Goal: Task Accomplishment & Management: Manage account settings

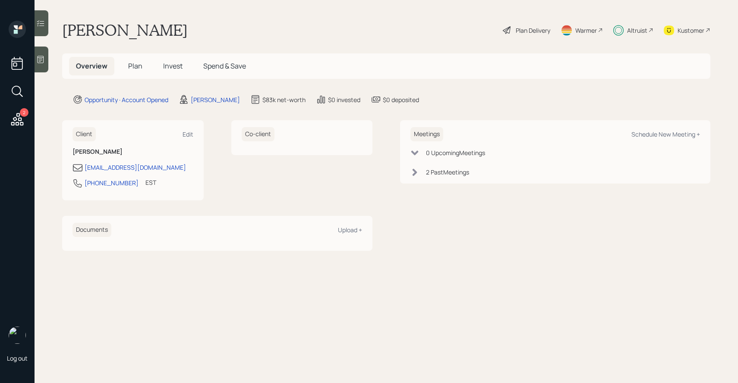
click at [163, 59] on h5 "Invest" at bounding box center [172, 66] width 33 height 19
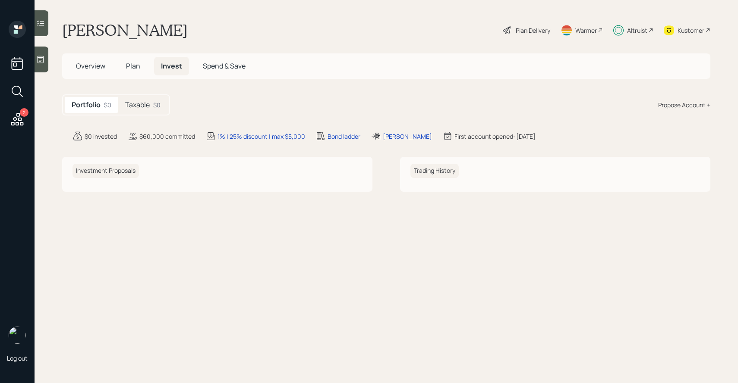
click at [149, 107] on h5 "Taxable" at bounding box center [137, 105] width 25 height 8
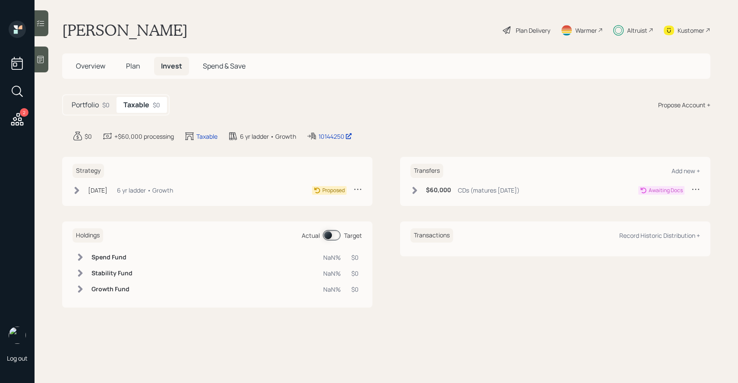
click at [419, 192] on div "$60,000 CDs (matures [DATE])" at bounding box center [464, 190] width 109 height 11
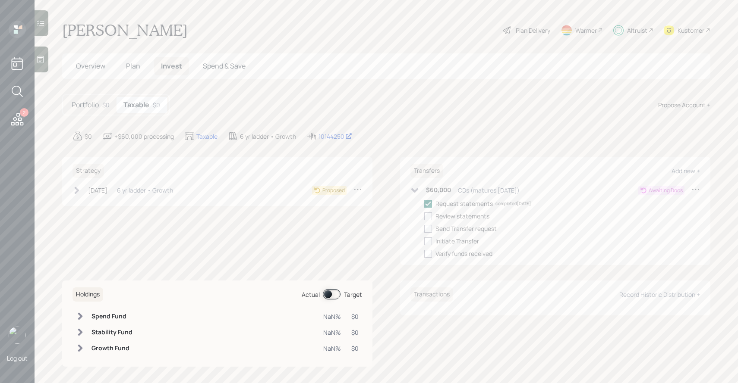
click at [413, 192] on icon at bounding box center [414, 190] width 9 height 9
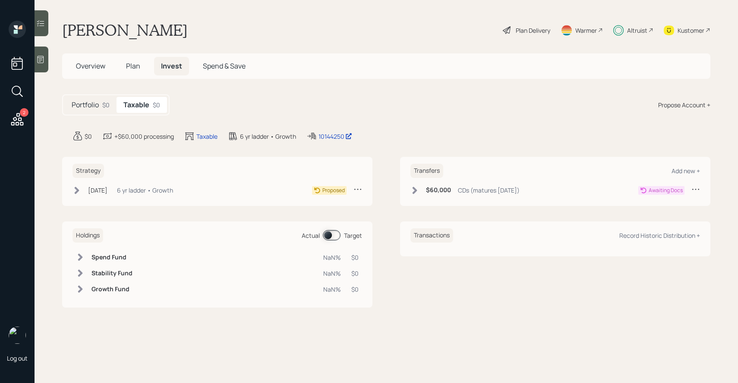
click at [142, 63] on h5 "Plan" at bounding box center [133, 66] width 28 height 19
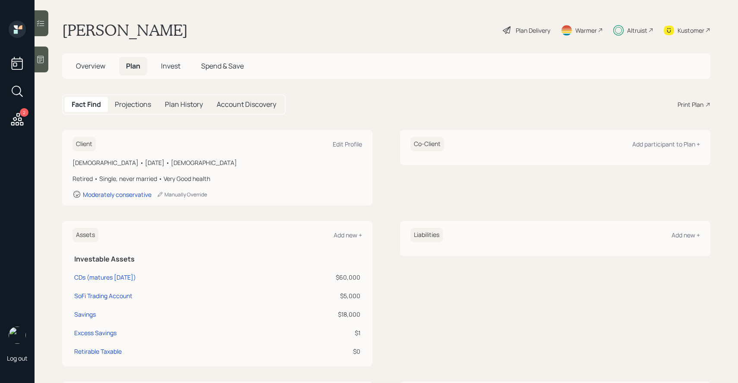
click at [168, 60] on h5 "Invest" at bounding box center [170, 66] width 33 height 19
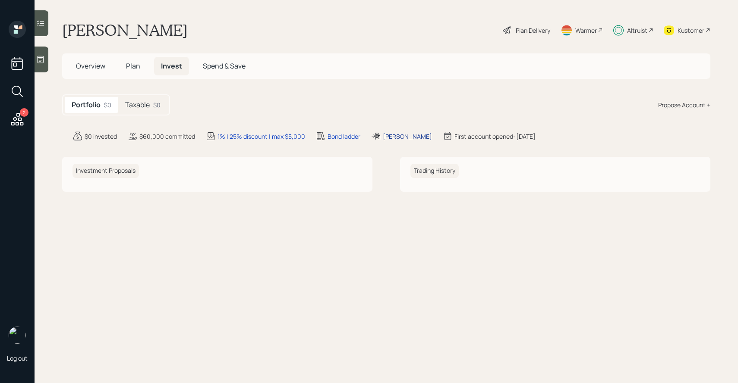
click at [391, 136] on div "[PERSON_NAME]" at bounding box center [407, 136] width 49 height 9
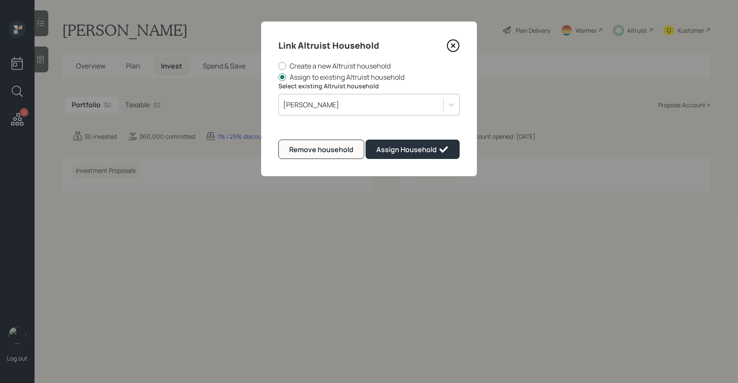
click at [325, 101] on div "[PERSON_NAME]" at bounding box center [311, 104] width 56 height 9
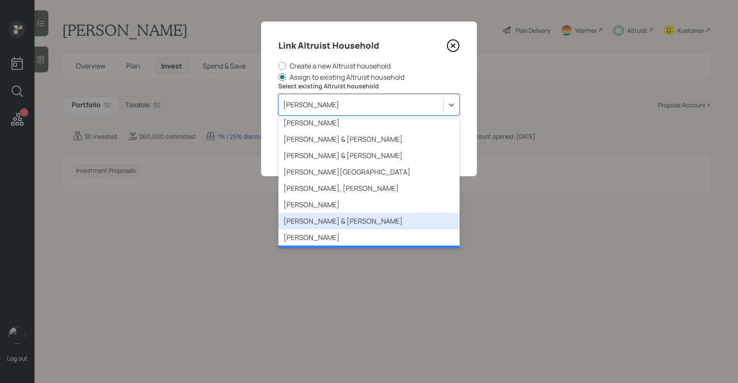
scroll to position [1267, 0]
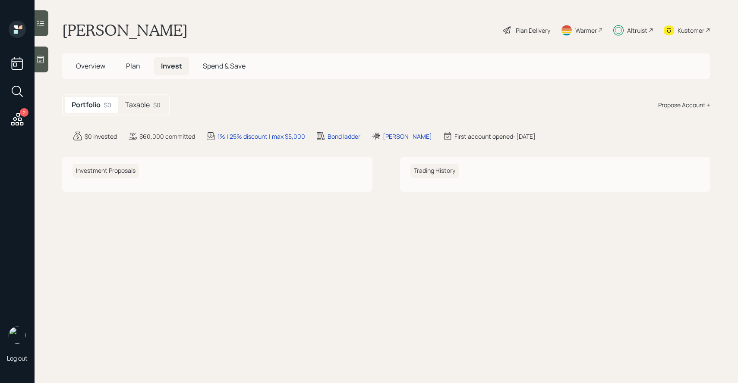
click at [141, 62] on h5 "Plan" at bounding box center [133, 66] width 28 height 19
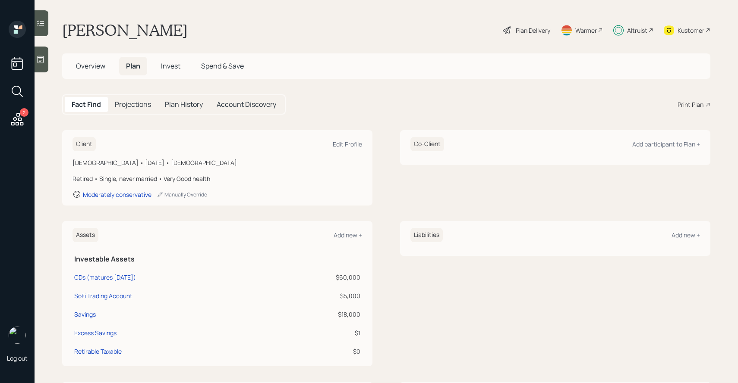
click at [166, 67] on span "Invest" at bounding box center [170, 65] width 19 height 9
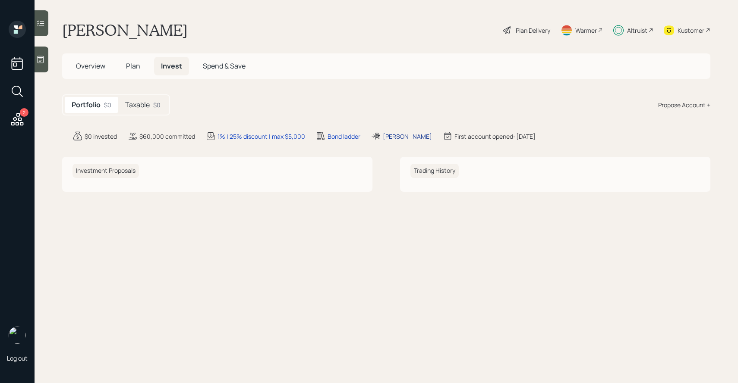
click at [388, 136] on div "[PERSON_NAME]" at bounding box center [407, 136] width 49 height 9
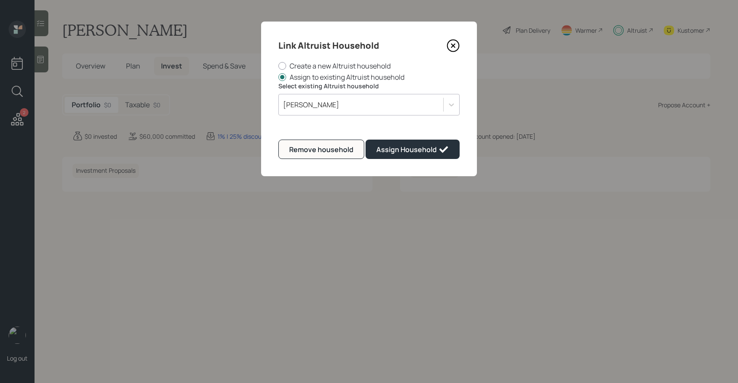
click at [329, 110] on div "[PERSON_NAME]" at bounding box center [361, 104] width 164 height 15
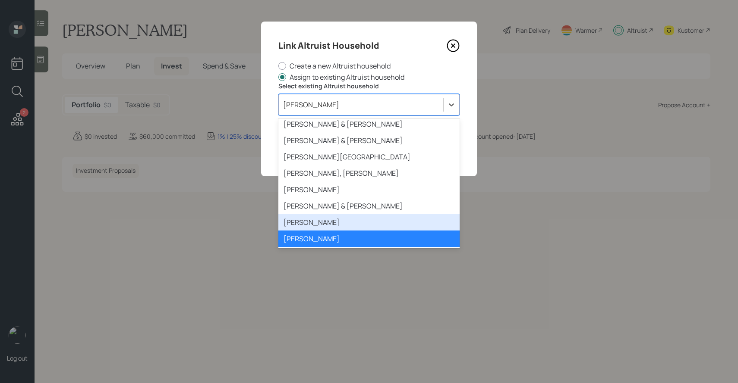
scroll to position [1254, 0]
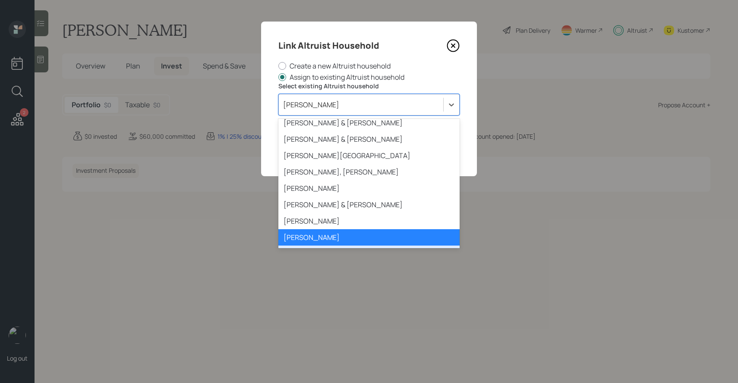
click at [320, 246] on div "[PERSON_NAME]" at bounding box center [368, 254] width 181 height 16
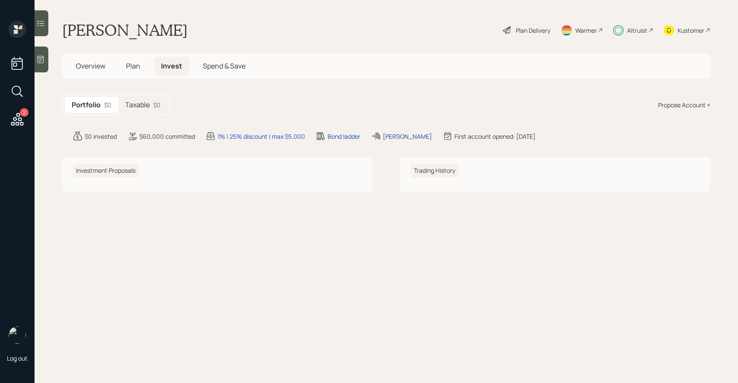
click at [391, 136] on div "[PERSON_NAME]" at bounding box center [407, 136] width 49 height 9
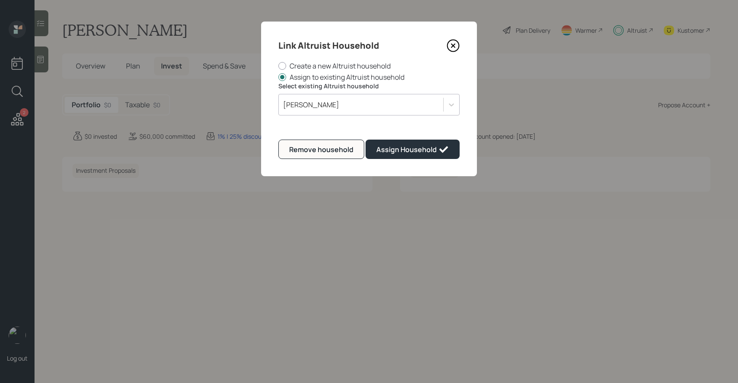
click at [451, 43] on icon at bounding box center [452, 45] width 13 height 13
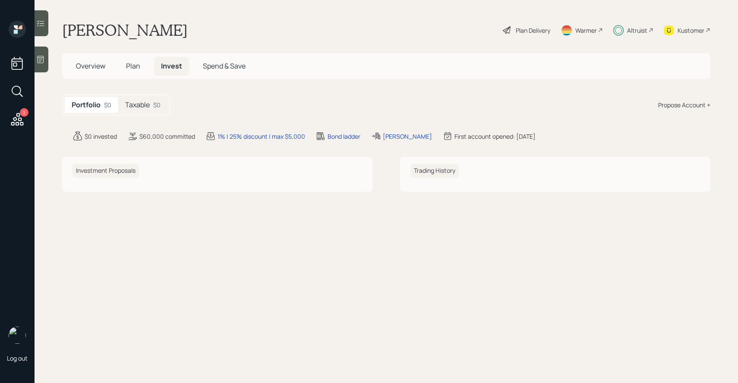
click at [630, 30] on div "Altruist" at bounding box center [637, 30] width 20 height 9
click at [392, 135] on div "[PERSON_NAME]" at bounding box center [407, 136] width 49 height 9
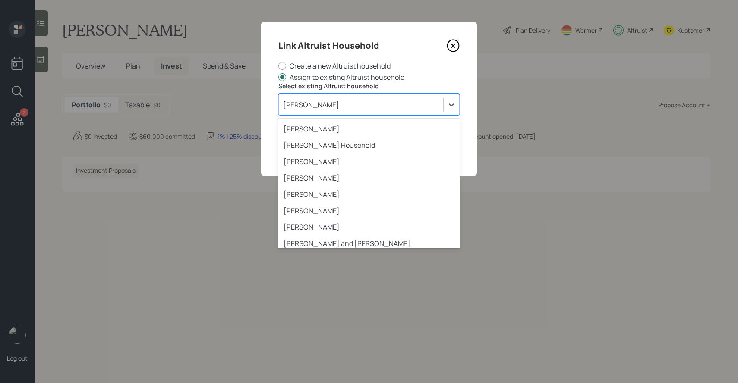
click at [337, 112] on div "[PERSON_NAME]" at bounding box center [361, 104] width 164 height 15
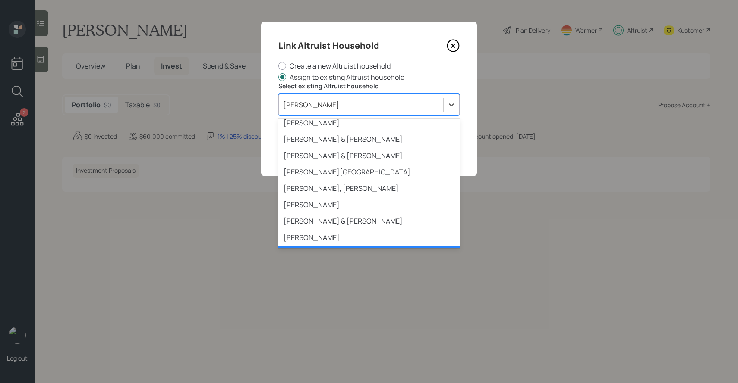
scroll to position [1258, 0]
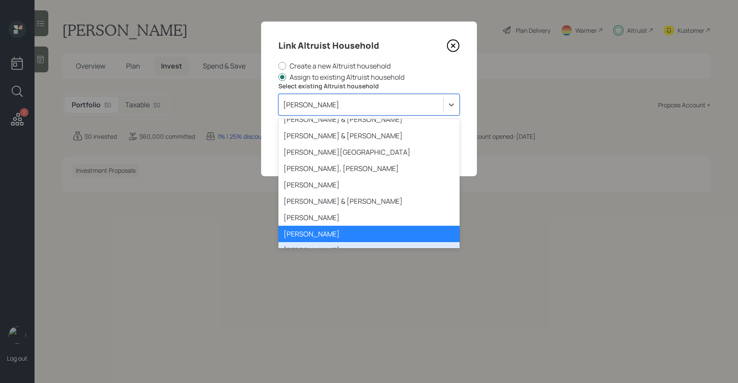
click at [324, 242] on div "[PERSON_NAME]" at bounding box center [368, 250] width 181 height 16
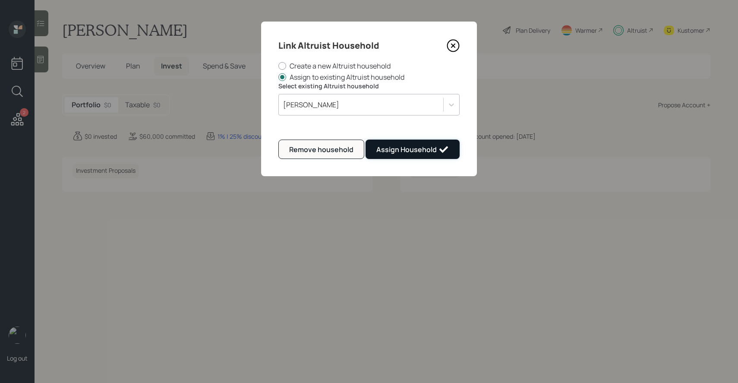
click at [420, 145] on div "Assign Household" at bounding box center [412, 150] width 72 height 10
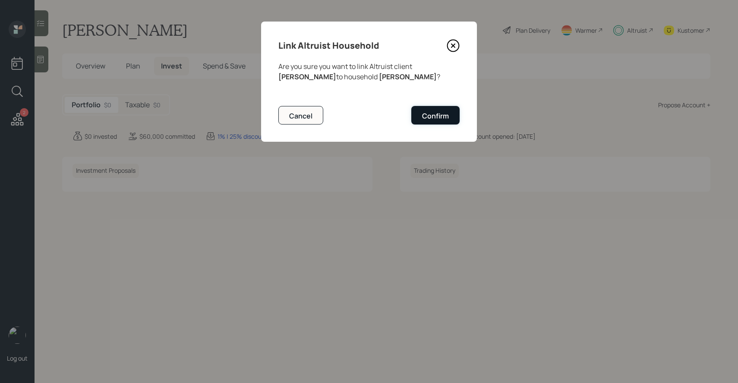
click at [430, 123] on button "Confirm" at bounding box center [435, 115] width 48 height 19
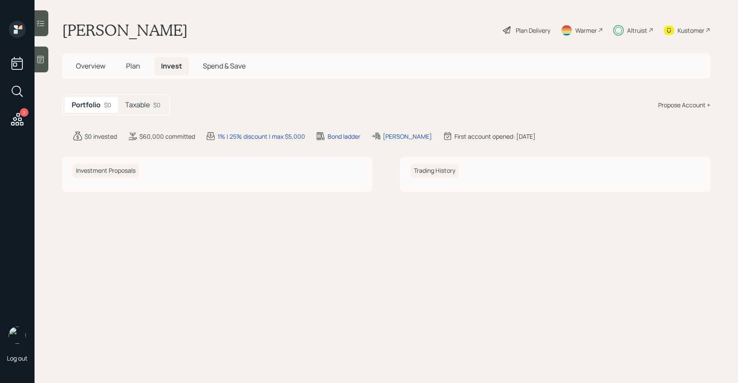
click at [135, 106] on h5 "Taxable" at bounding box center [137, 105] width 25 height 8
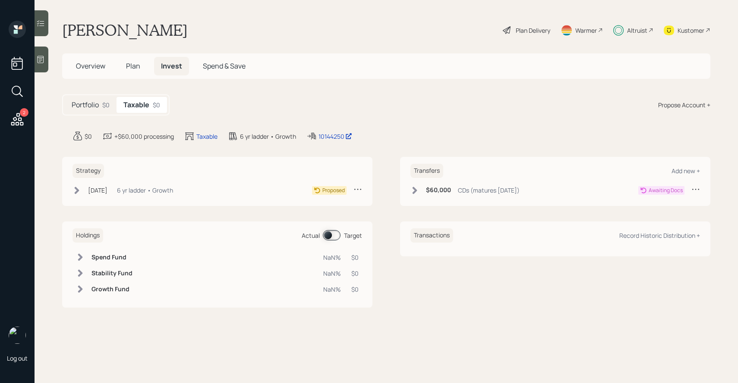
click at [107, 107] on div "$0" at bounding box center [105, 105] width 7 height 9
